Goal: Complete application form: Complete application form

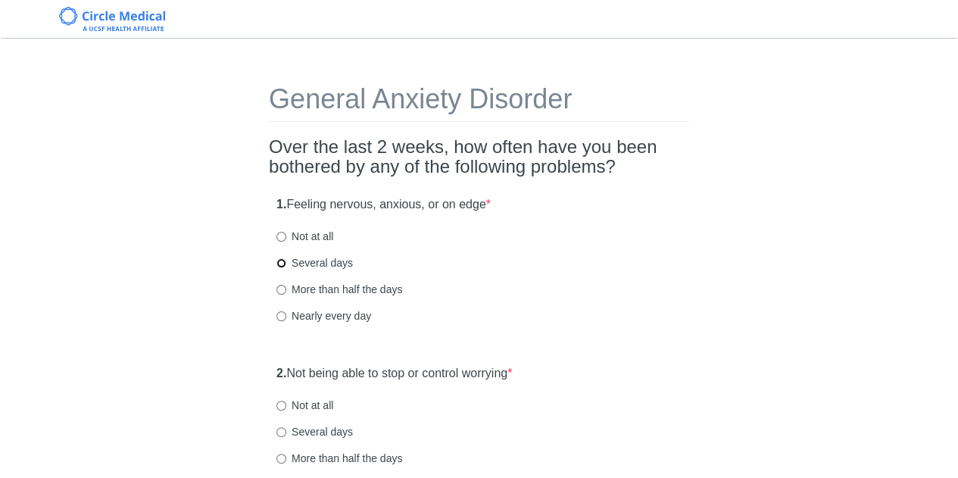
click at [283, 263] on input "Several days" at bounding box center [281, 263] width 10 height 10
radio input "true"
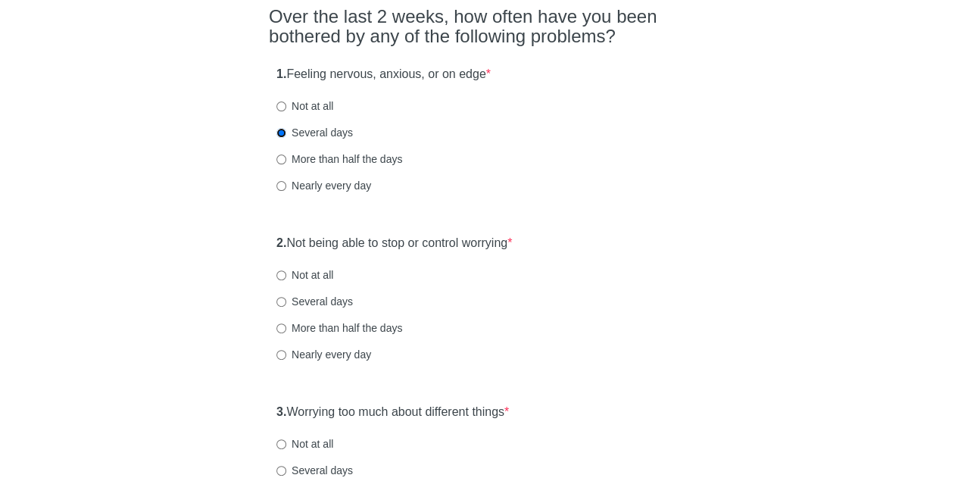
scroll to position [151, 0]
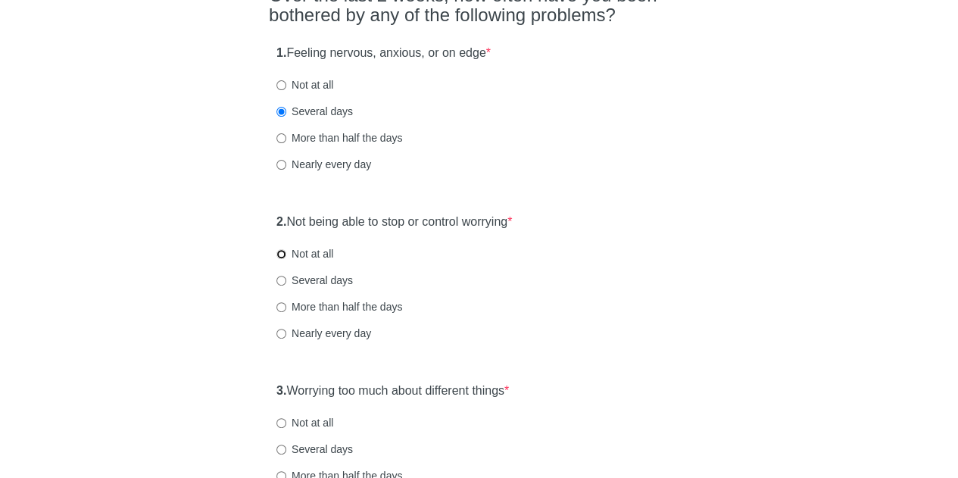
click at [283, 253] on input "Not at all" at bounding box center [281, 254] width 10 height 10
radio input "true"
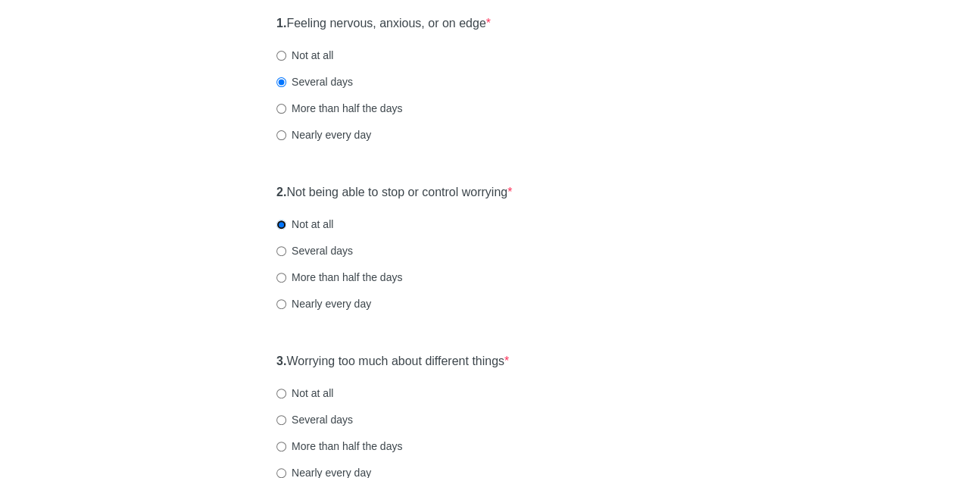
scroll to position [227, 0]
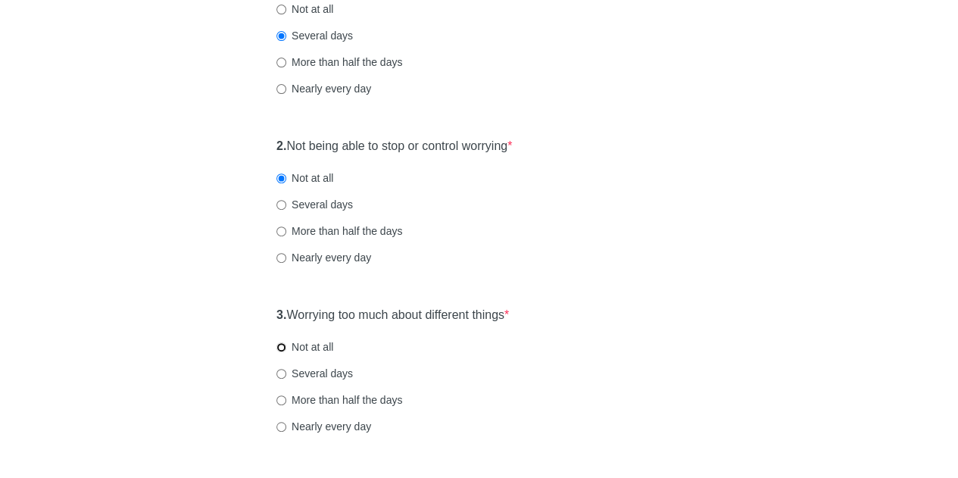
click at [279, 349] on input "Not at all" at bounding box center [281, 347] width 10 height 10
radio input "true"
click at [283, 205] on input "Several days" at bounding box center [281, 205] width 10 height 10
radio input "true"
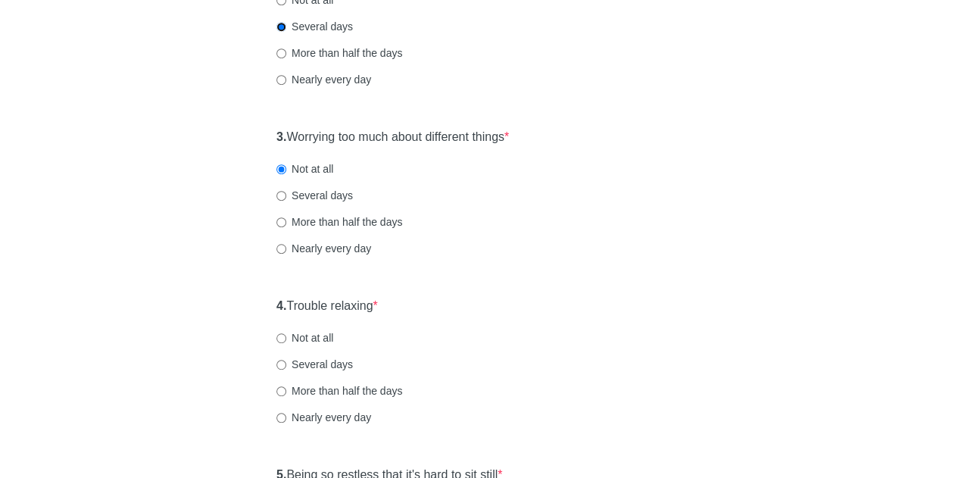
scroll to position [454, 0]
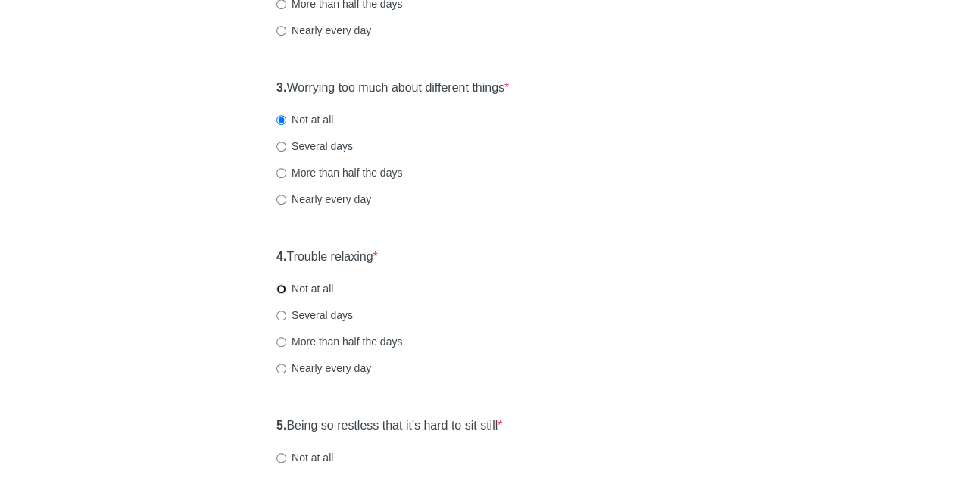
click at [281, 288] on input "Not at all" at bounding box center [281, 289] width 10 height 10
radio input "true"
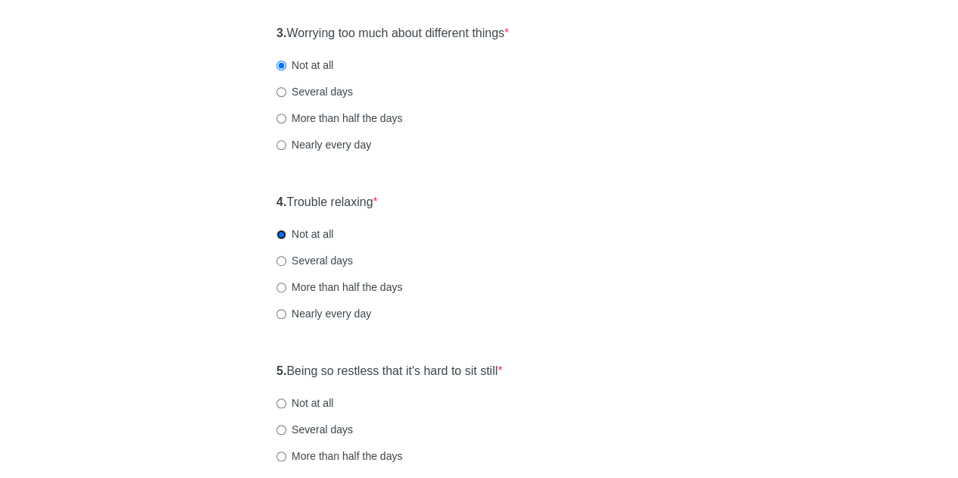
scroll to position [530, 0]
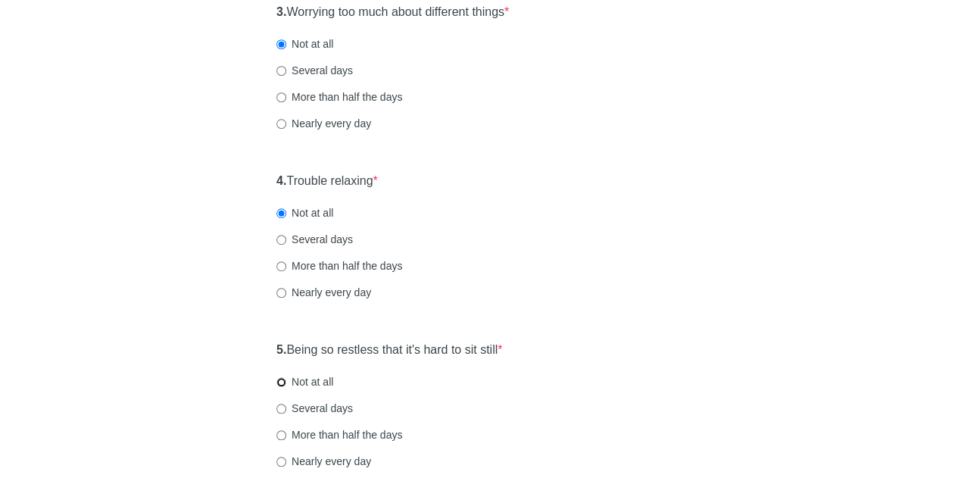
click at [282, 381] on input "Not at all" at bounding box center [281, 382] width 10 height 10
radio input "true"
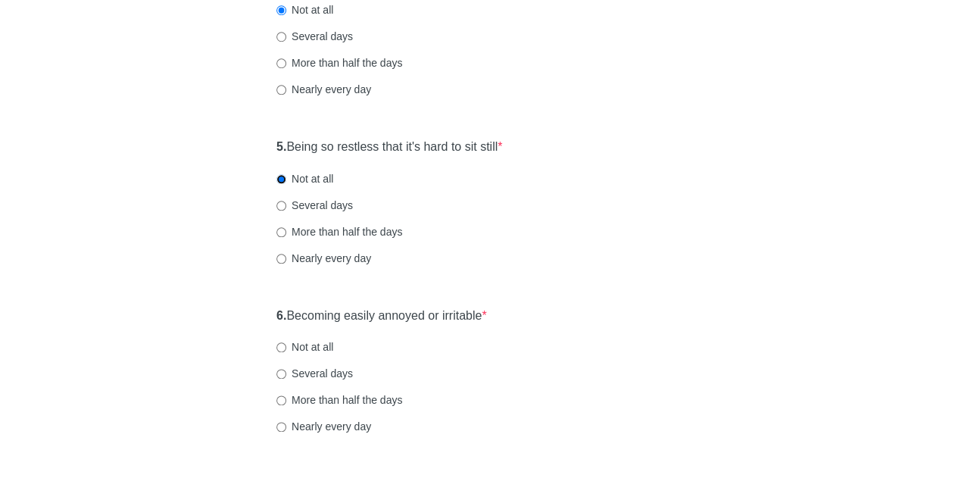
scroll to position [757, 0]
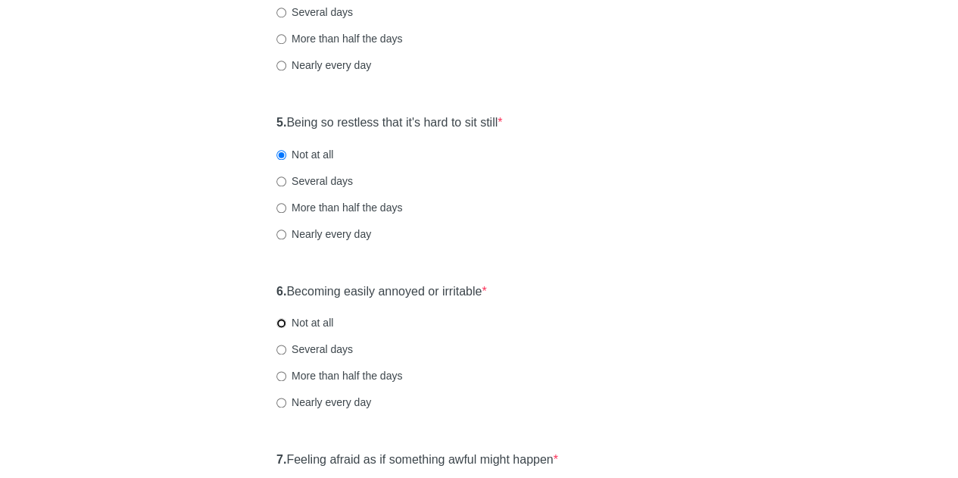
click at [285, 323] on input "Not at all" at bounding box center [281, 323] width 10 height 10
radio input "true"
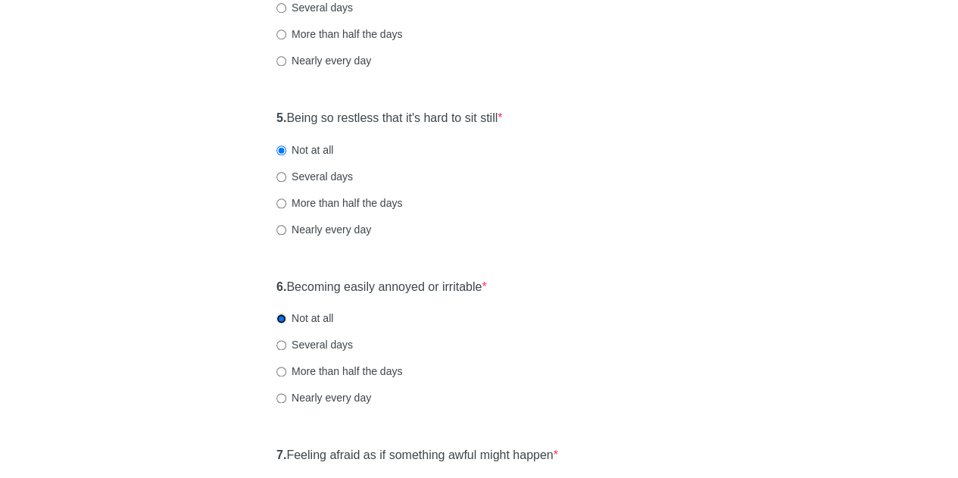
scroll to position [909, 0]
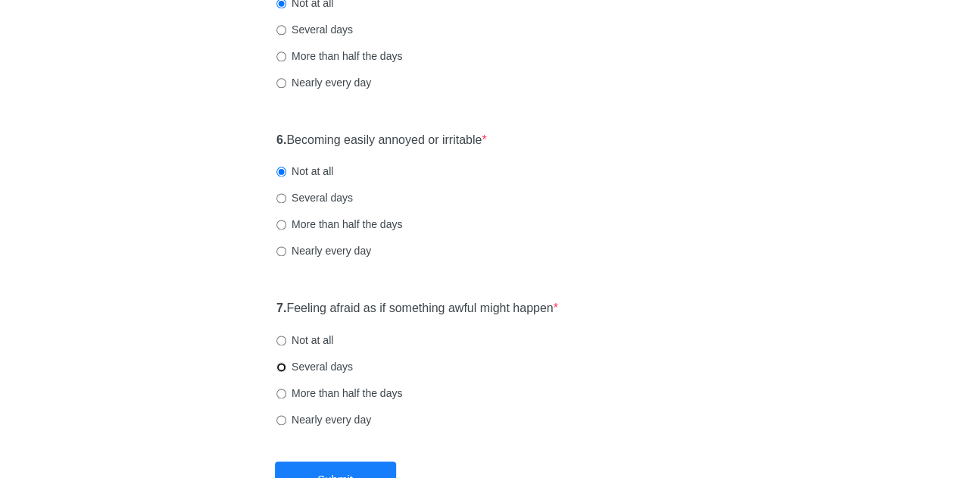
click at [280, 364] on input "Several days" at bounding box center [281, 367] width 10 height 10
radio input "true"
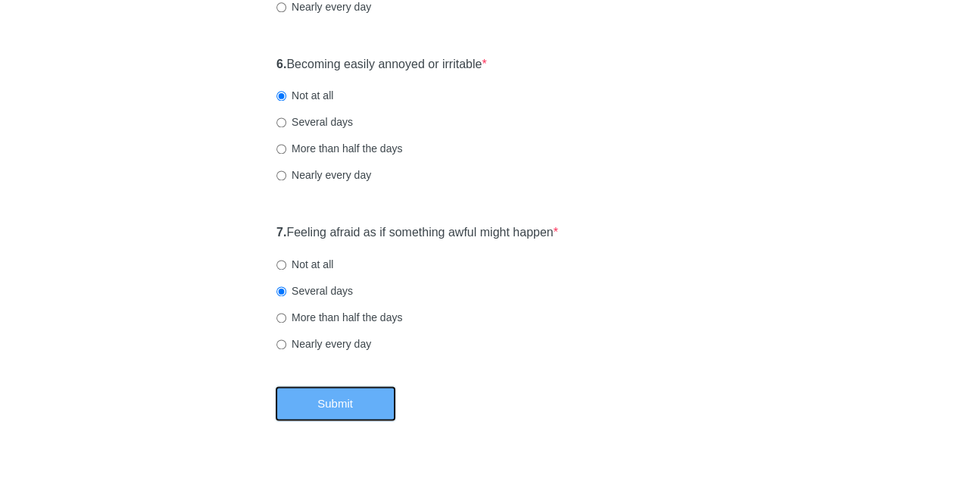
click at [324, 392] on button "Submit" at bounding box center [335, 404] width 121 height 36
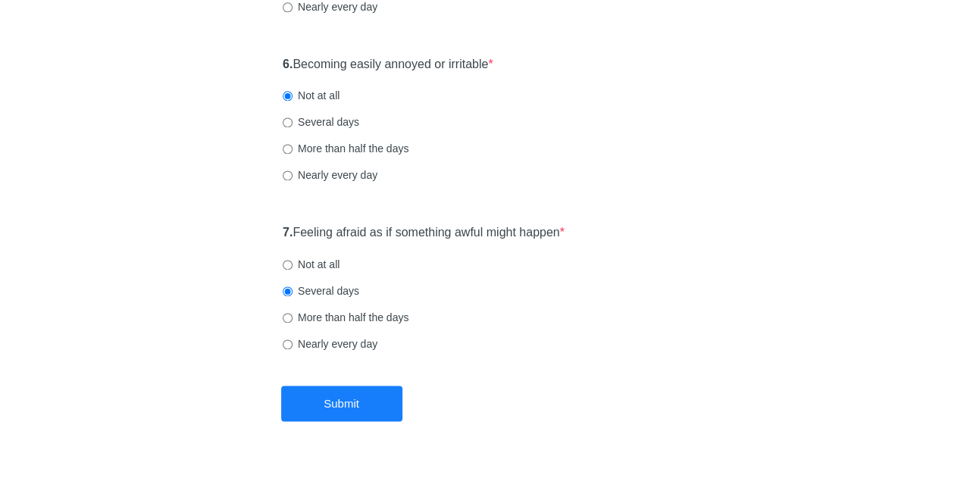
scroll to position [0, 0]
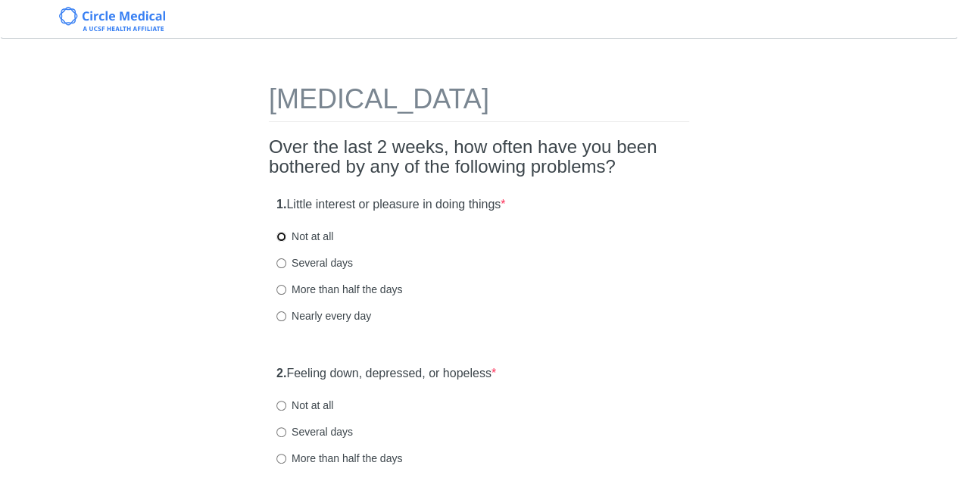
click at [280, 233] on input "Not at all" at bounding box center [281, 237] width 10 height 10
radio input "true"
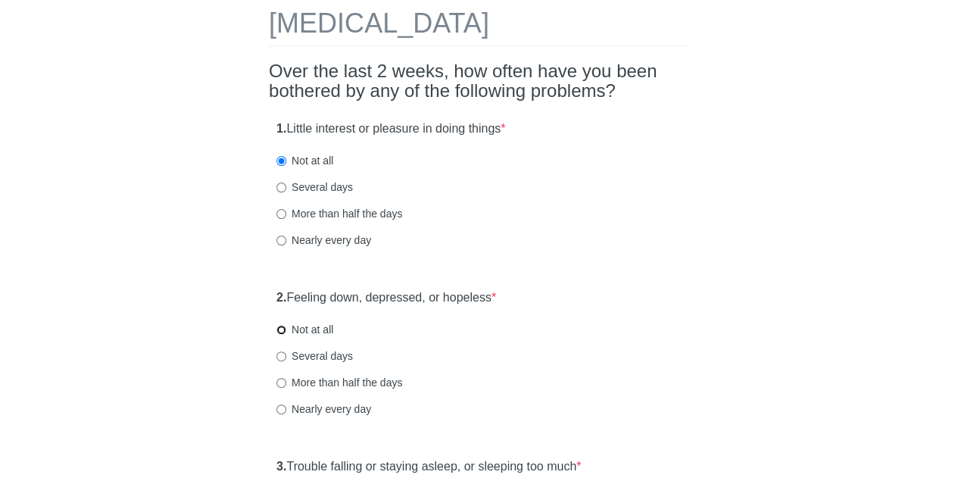
click at [282, 333] on input "Not at all" at bounding box center [281, 330] width 10 height 10
radio input "true"
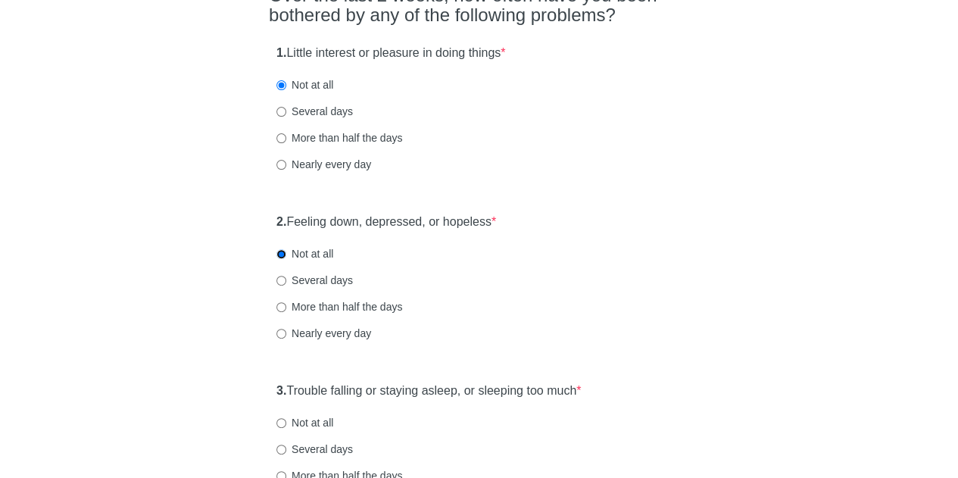
scroll to position [227, 0]
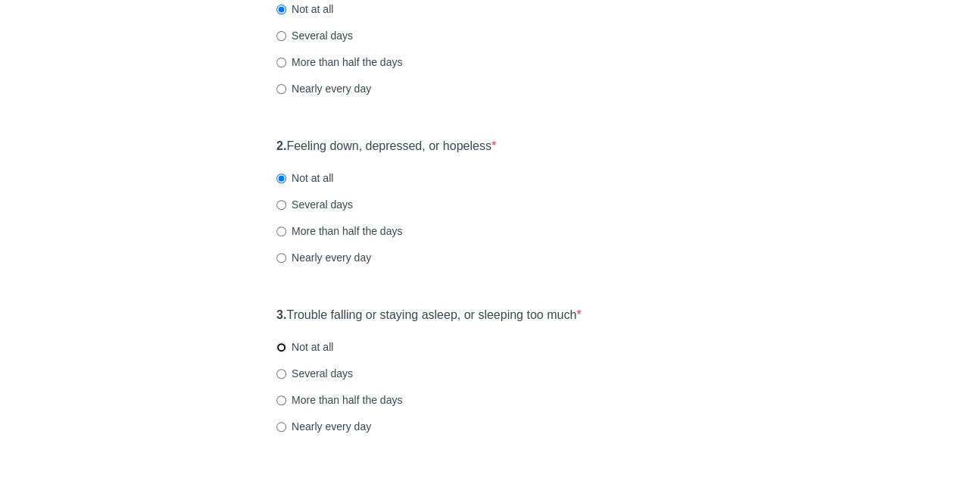
click at [285, 346] on input "Not at all" at bounding box center [281, 347] width 10 height 10
radio input "true"
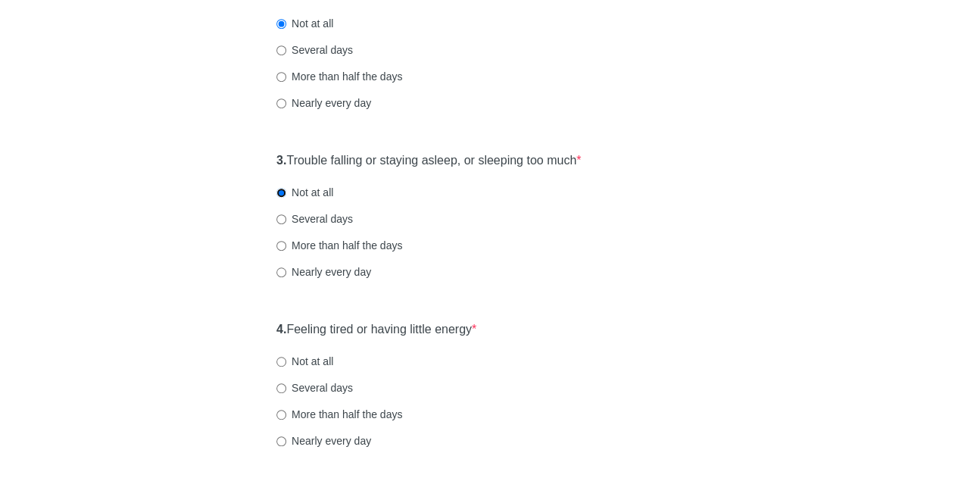
scroll to position [454, 0]
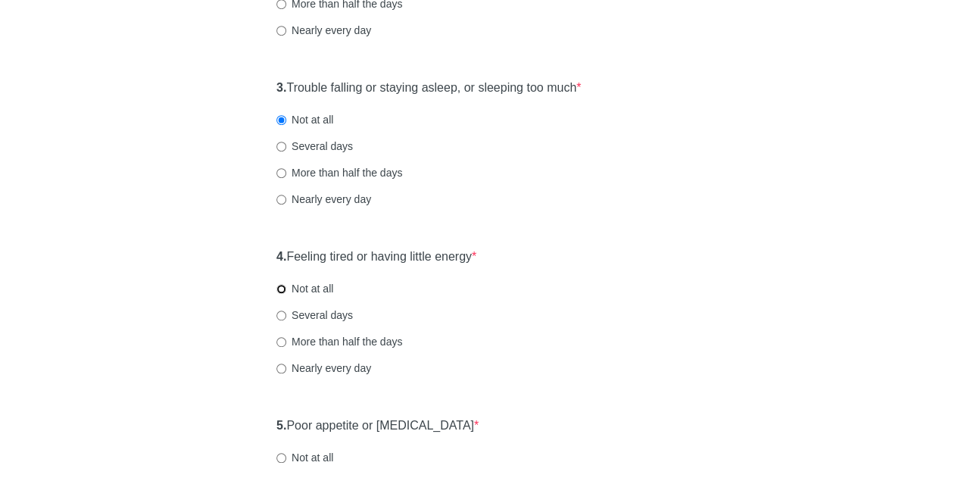
click at [282, 288] on input "Not at all" at bounding box center [281, 289] width 10 height 10
radio input "true"
click at [286, 456] on label "Not at all" at bounding box center [304, 457] width 57 height 15
click at [286, 456] on input "Not at all" at bounding box center [281, 458] width 10 height 10
radio input "true"
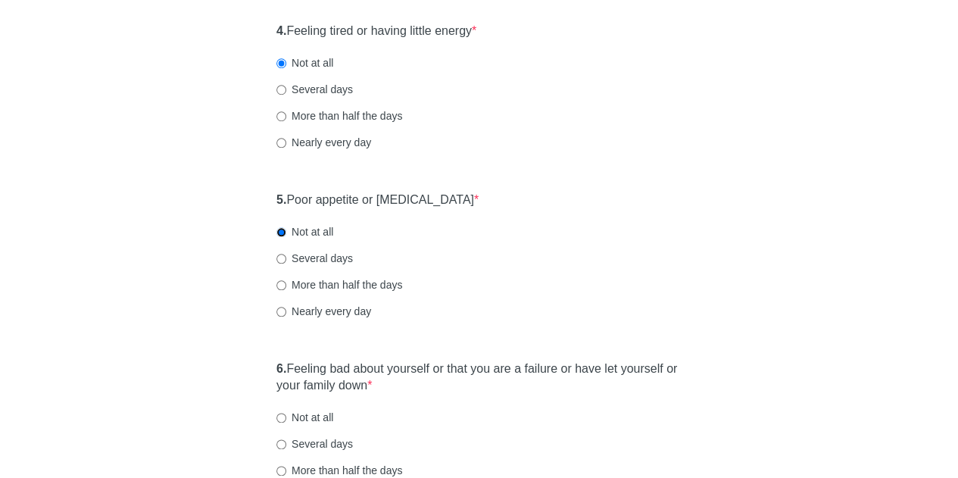
scroll to position [682, 0]
click at [276, 414] on input "Not at all" at bounding box center [281, 416] width 10 height 10
radio input "true"
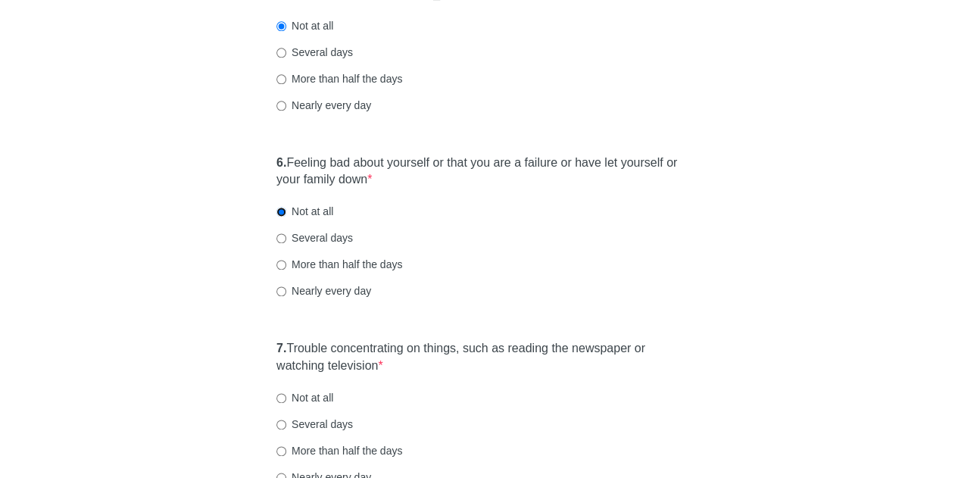
scroll to position [909, 0]
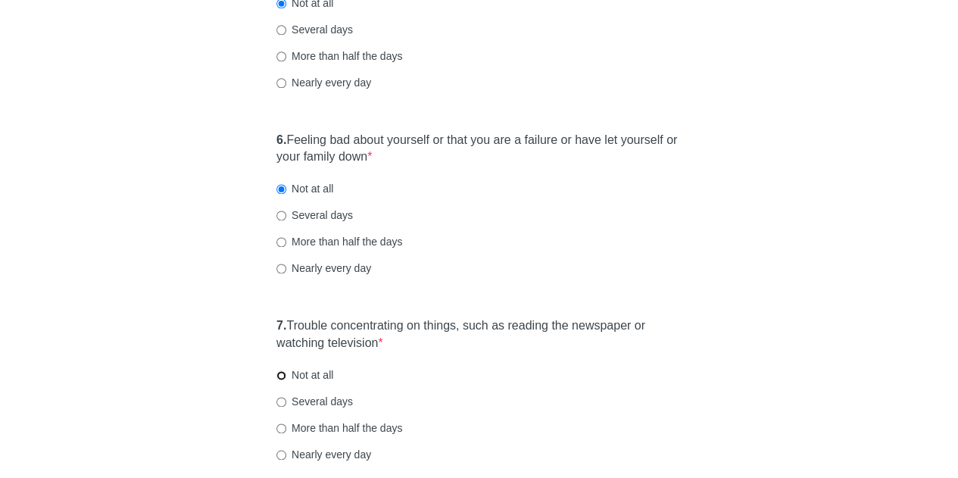
click at [283, 372] on input "Not at all" at bounding box center [281, 375] width 10 height 10
radio input "true"
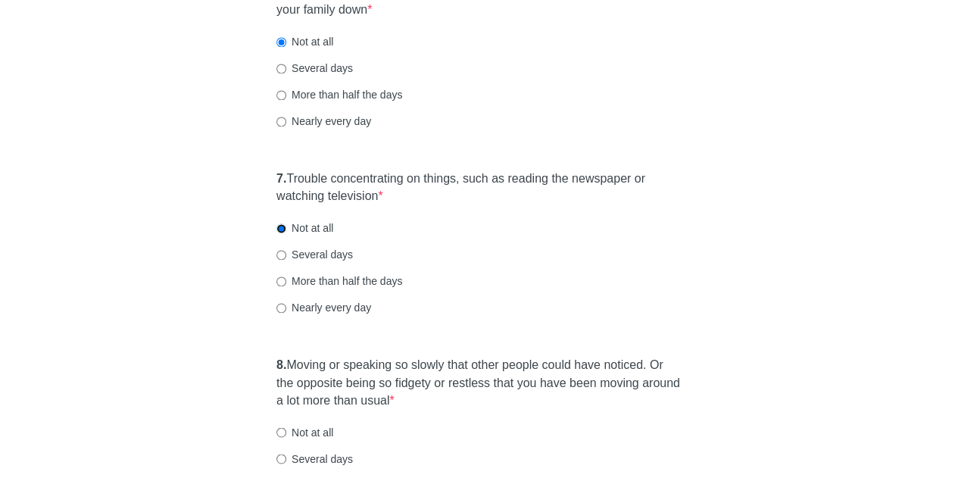
scroll to position [1060, 0]
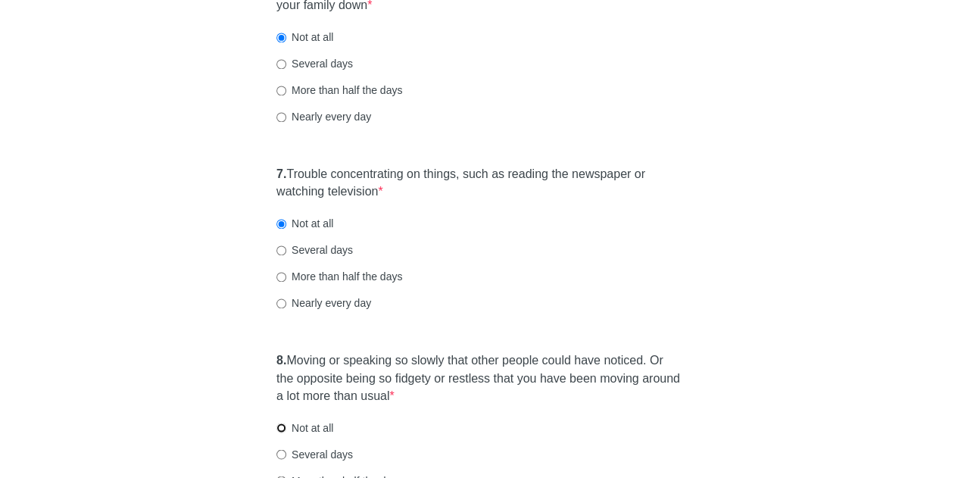
click at [282, 425] on input "Not at all" at bounding box center [281, 428] width 10 height 10
radio input "true"
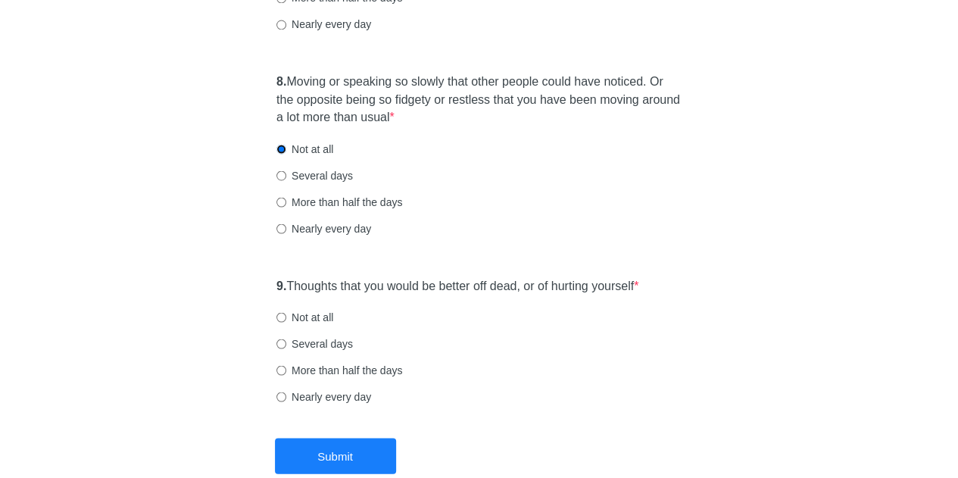
scroll to position [1363, 0]
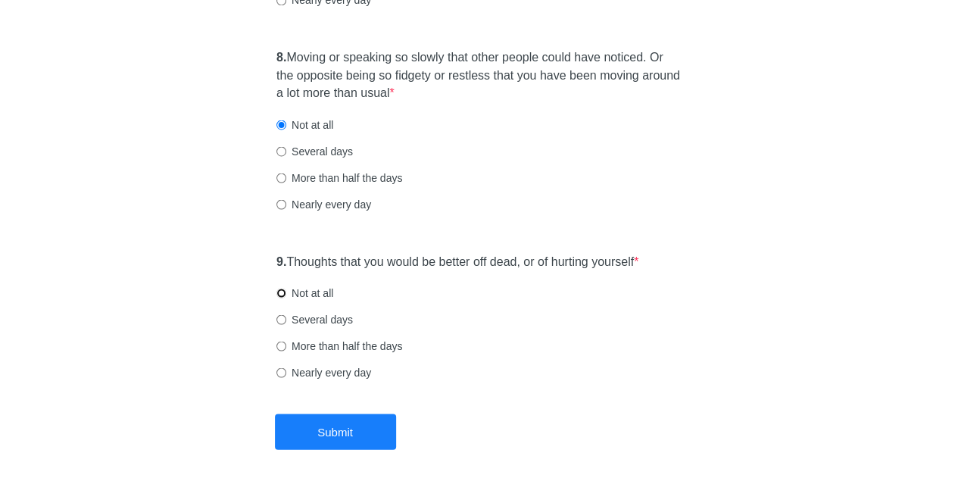
click at [283, 295] on input "Not at all" at bounding box center [281, 293] width 10 height 10
radio input "true"
click at [337, 426] on button "Submit" at bounding box center [335, 432] width 121 height 36
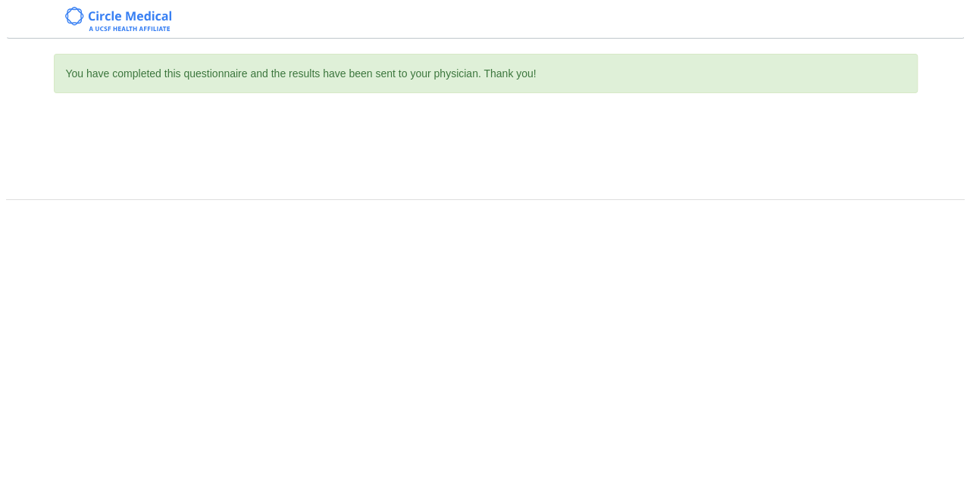
scroll to position [0, 0]
